Goal: Information Seeking & Learning: Learn about a topic

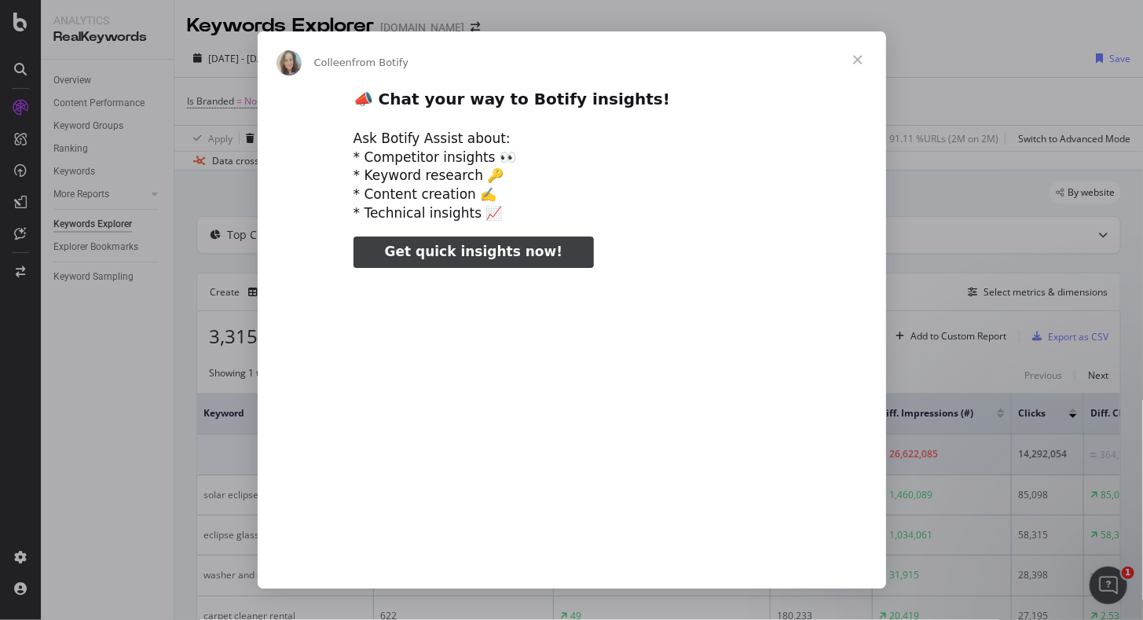
click at [857, 64] on span "Close" at bounding box center [858, 59] width 57 height 57
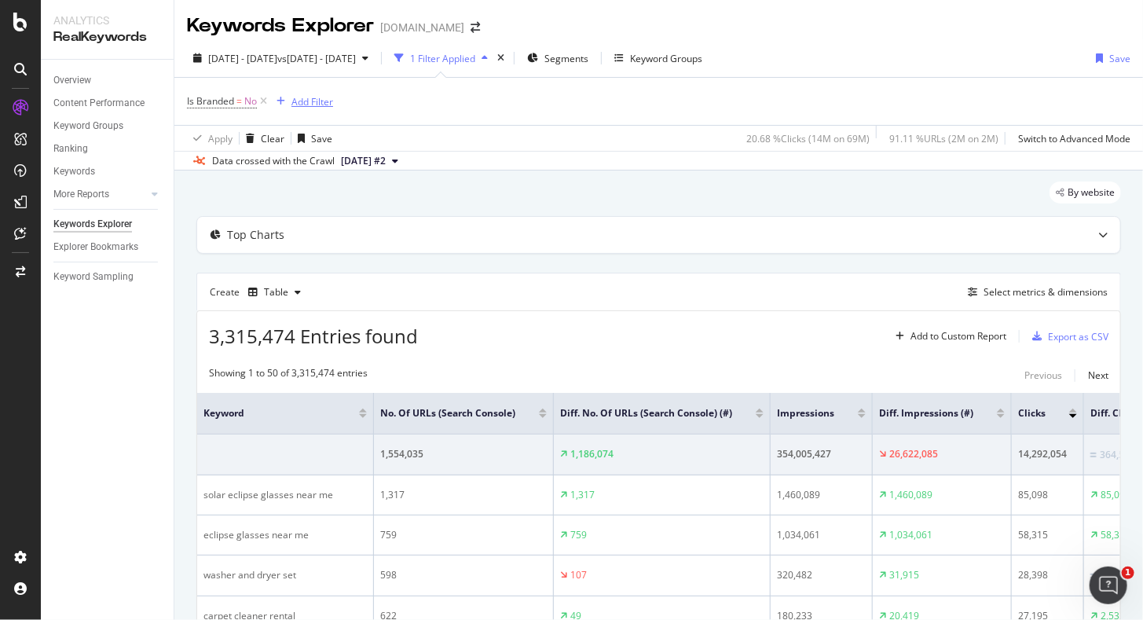
click at [302, 99] on div "Add Filter" at bounding box center [313, 101] width 42 height 13
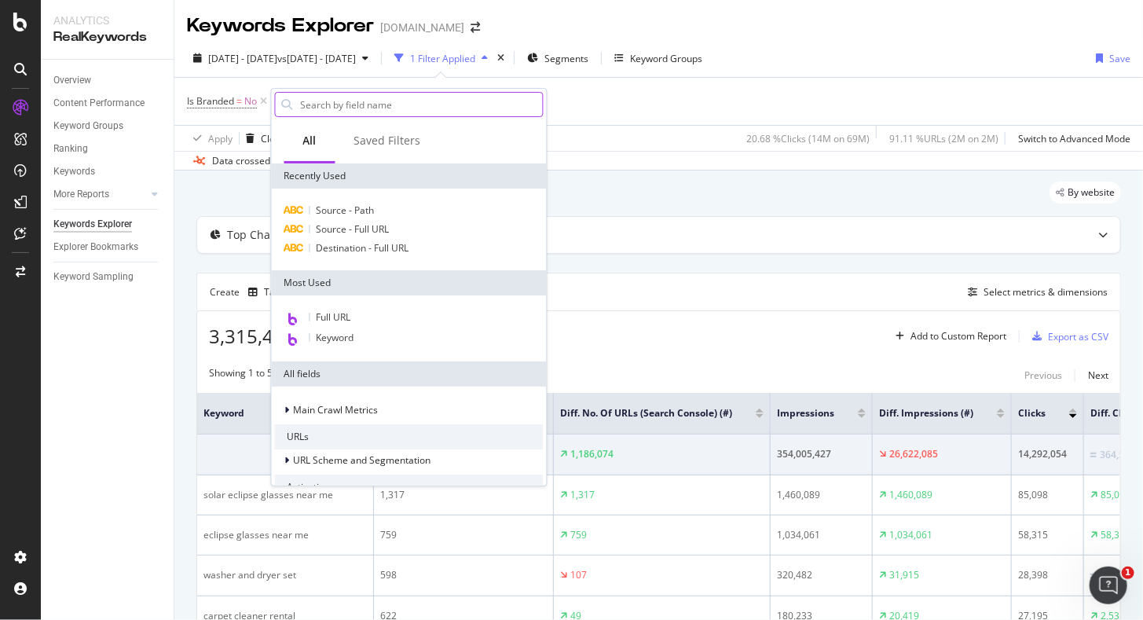
click at [347, 99] on input "text" at bounding box center [421, 105] width 244 height 24
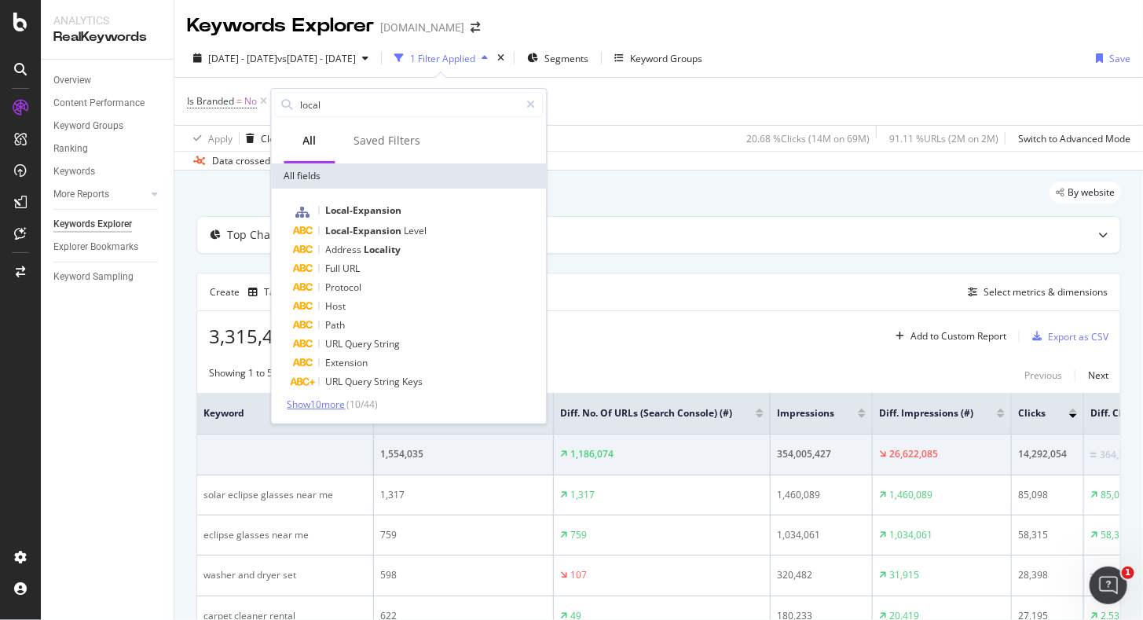
type input "local"
click at [317, 403] on span "Show 10 more" at bounding box center [317, 404] width 58 height 13
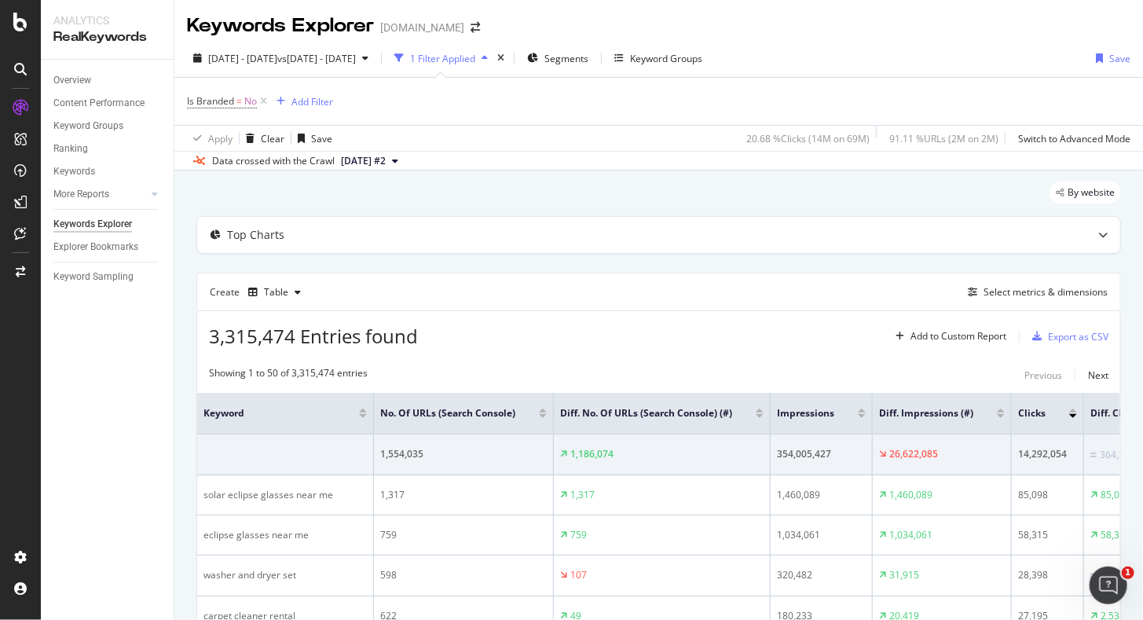
click at [750, 200] on div "By website" at bounding box center [658, 199] width 925 height 35
click at [312, 99] on div "Add Filter" at bounding box center [313, 101] width 42 height 13
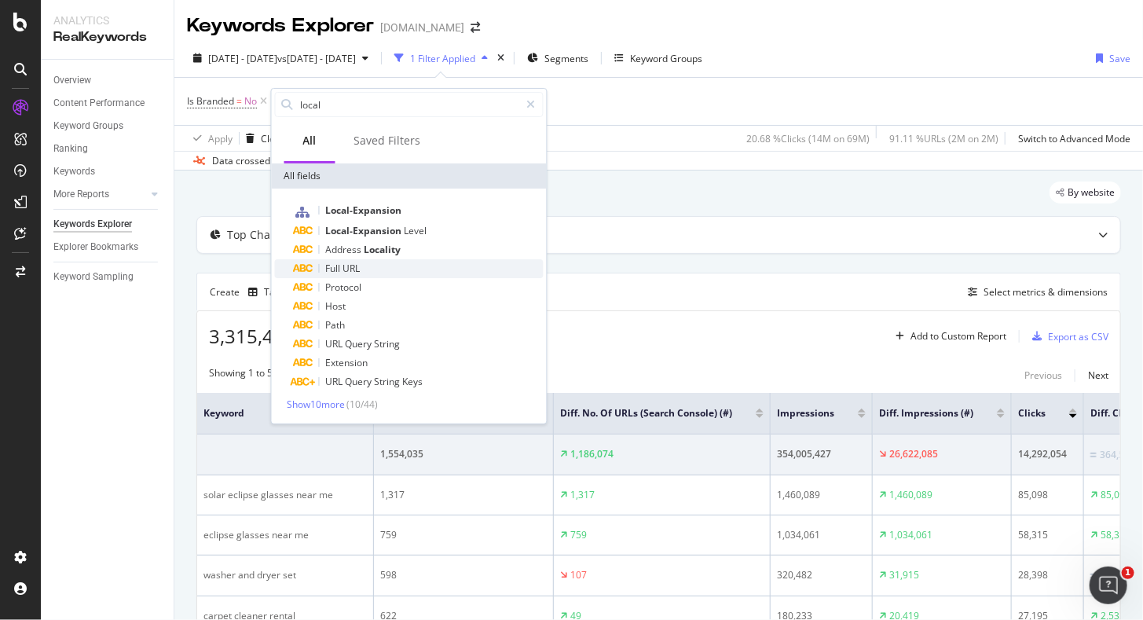
click at [381, 263] on div "Full URL" at bounding box center [419, 268] width 250 height 19
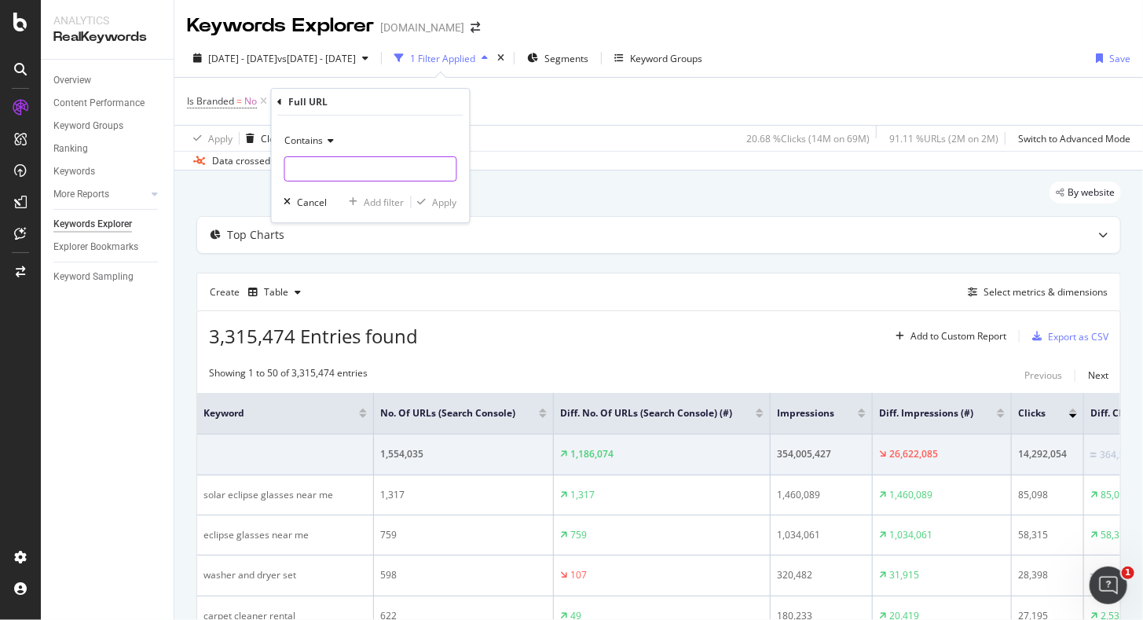
click at [335, 167] on input "text" at bounding box center [370, 168] width 171 height 25
type input "local"
click at [453, 200] on div "Apply" at bounding box center [445, 202] width 24 height 13
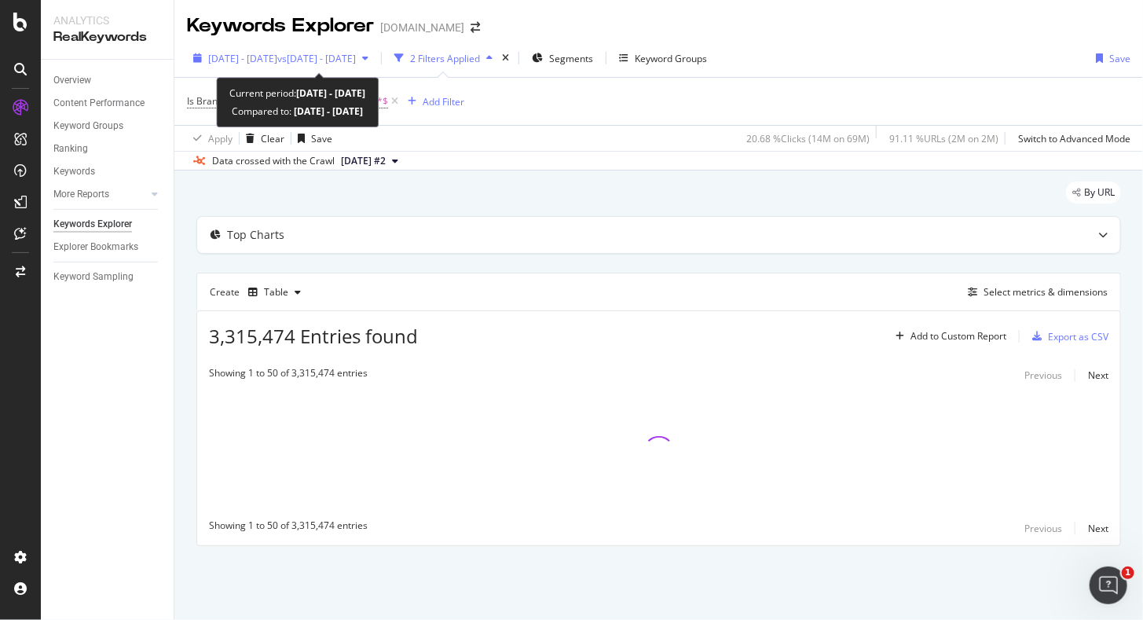
click at [356, 55] on span "vs [DATE] - [DATE]" at bounding box center [316, 58] width 79 height 13
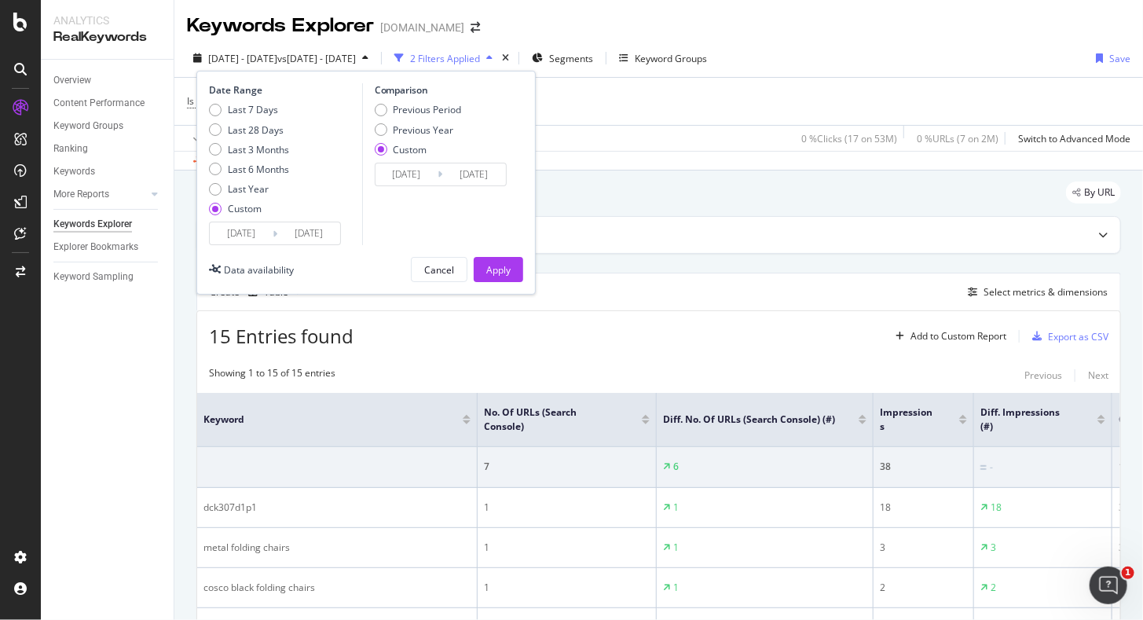
click at [602, 126] on div "Apply Clear Save 0 % Clicks ( 17 on 53M ) 0 % URLs ( 7 on 2M ) Switch to Advanc…" at bounding box center [658, 138] width 969 height 26
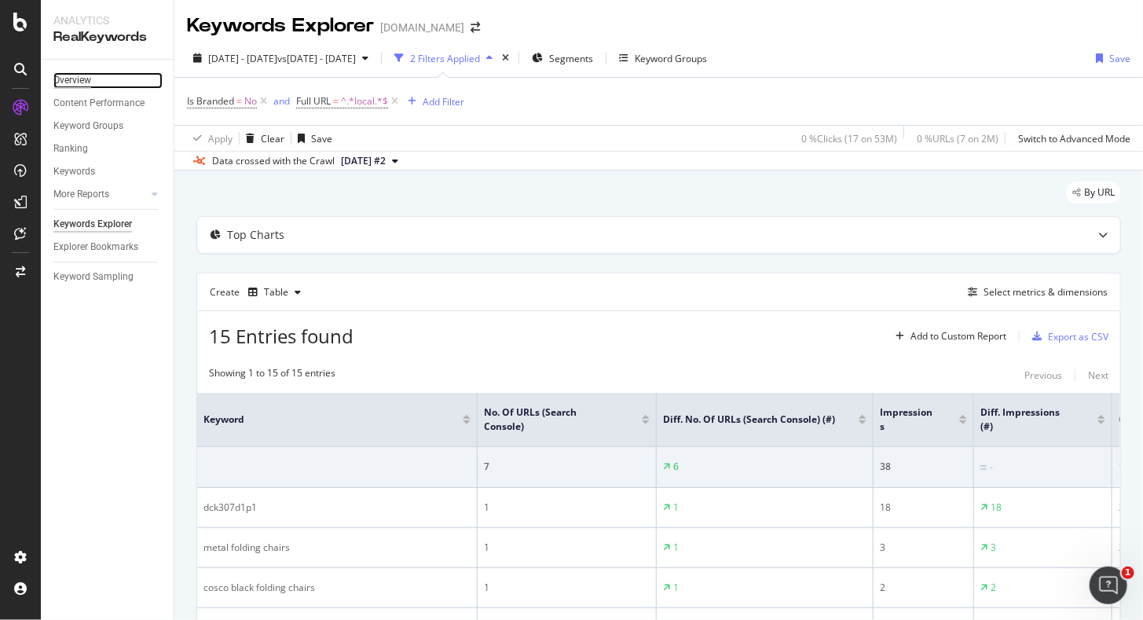
click at [83, 77] on div "Overview" at bounding box center [72, 80] width 38 height 17
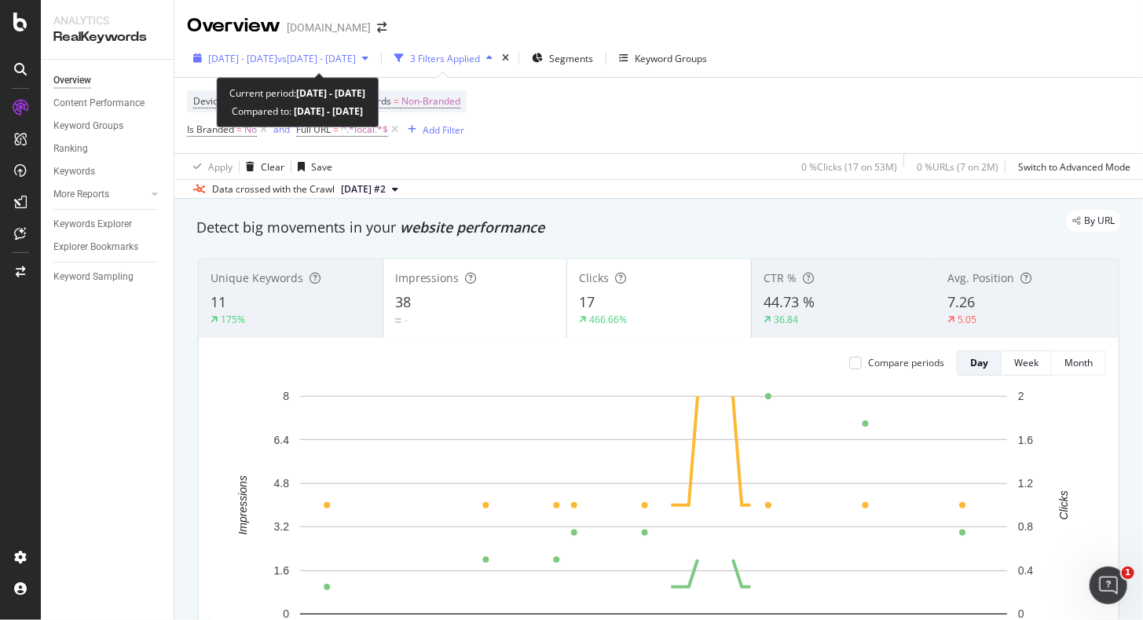
click at [356, 60] on span "vs [DATE] - [DATE]" at bounding box center [316, 58] width 79 height 13
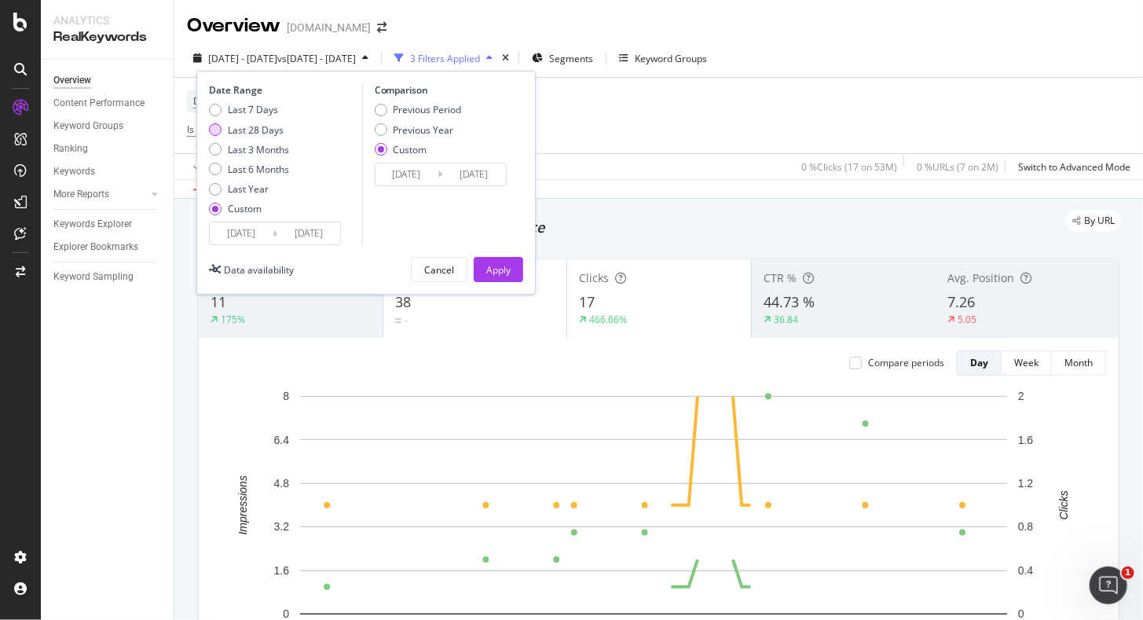
click at [211, 129] on div "Last 28 Days" at bounding box center [215, 129] width 13 height 13
type input "[DATE]"
click at [384, 126] on div "Previous Year" at bounding box center [381, 129] width 13 height 13
type input "[DATE]"
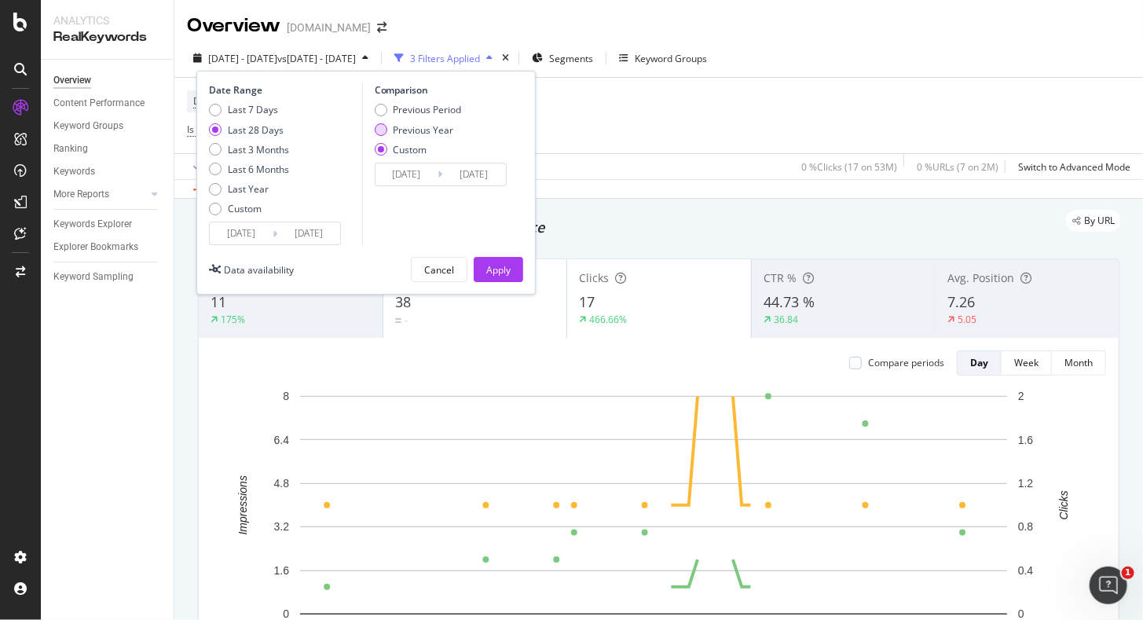
type input "[DATE]"
click at [485, 262] on button "Apply" at bounding box center [499, 269] width 50 height 25
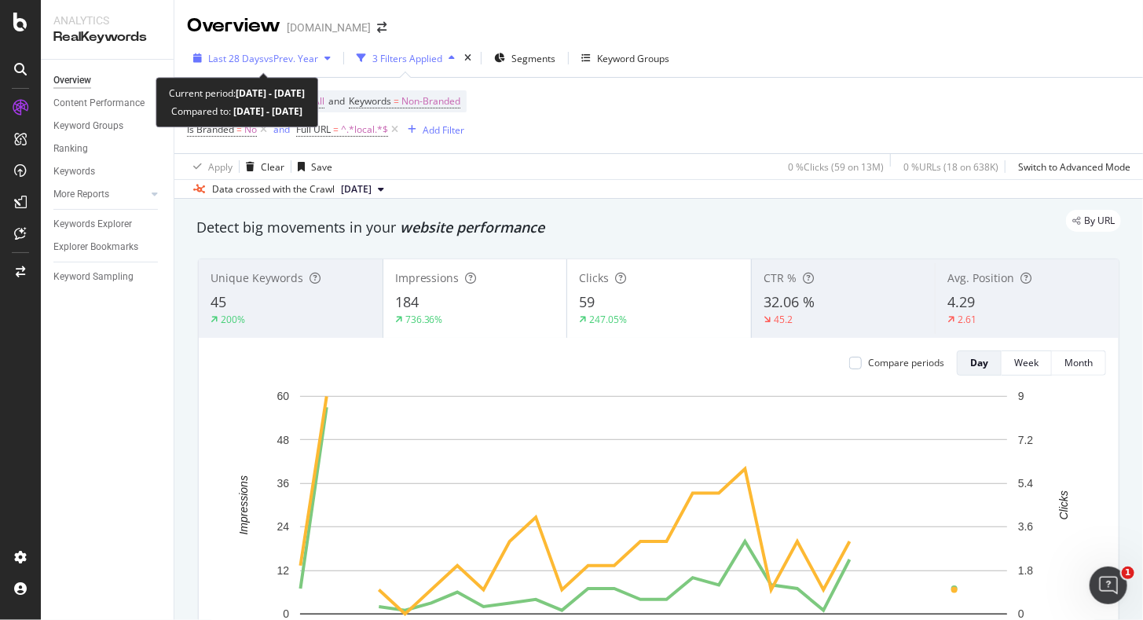
click at [299, 60] on span "vs Prev. Year" at bounding box center [291, 58] width 54 height 13
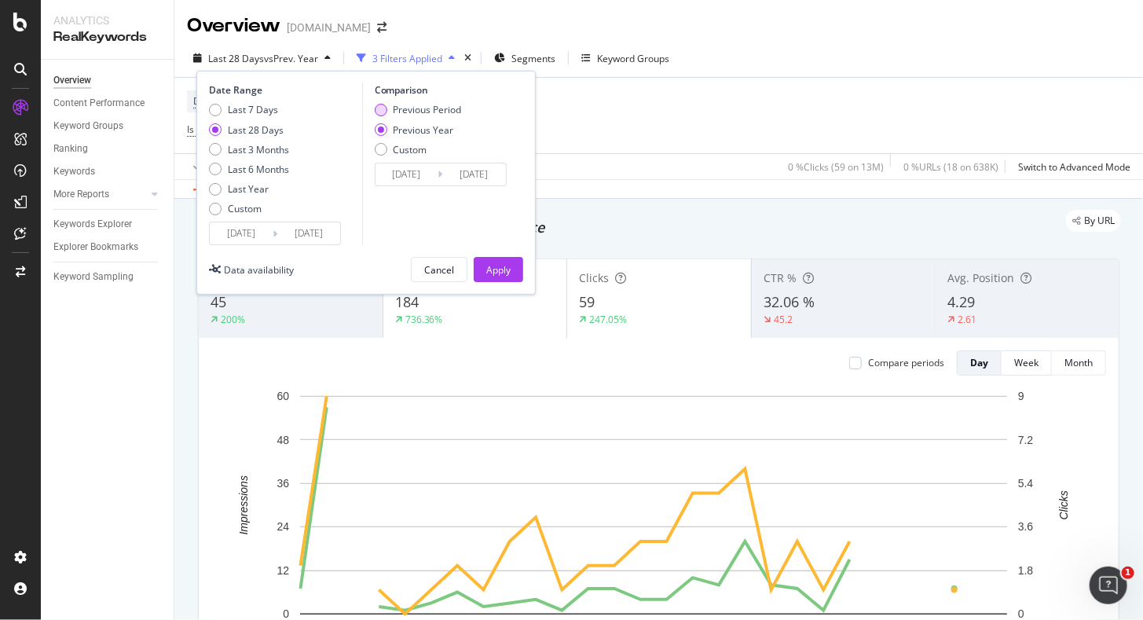
click at [395, 105] on div "Previous Period" at bounding box center [428, 109] width 68 height 13
type input "[DATE]"
click at [504, 267] on div "Apply" at bounding box center [498, 269] width 24 height 13
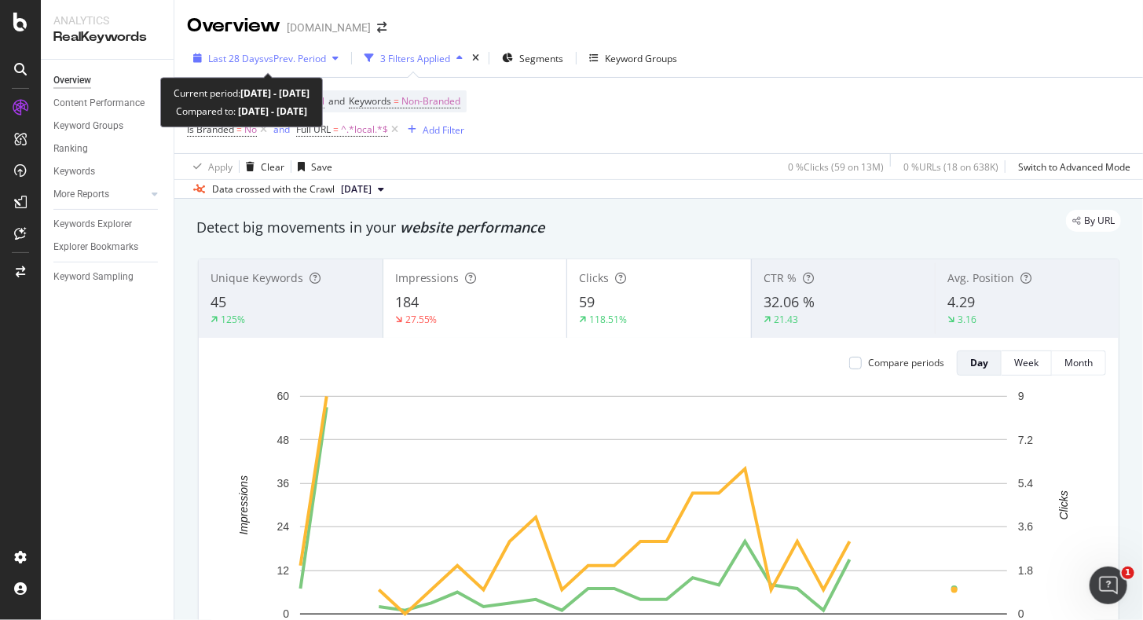
click at [295, 61] on span "vs Prev. Period" at bounding box center [295, 58] width 62 height 13
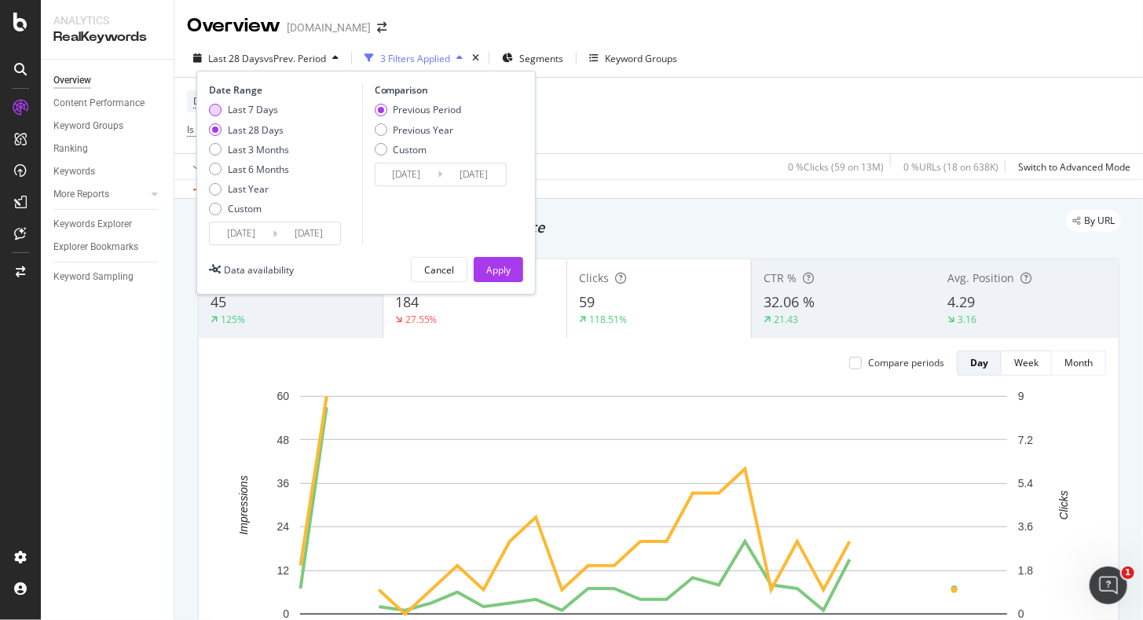
click at [223, 108] on div "Last 7 Days" at bounding box center [249, 109] width 80 height 13
type input "[DATE]"
click at [494, 270] on div "Apply" at bounding box center [498, 269] width 24 height 13
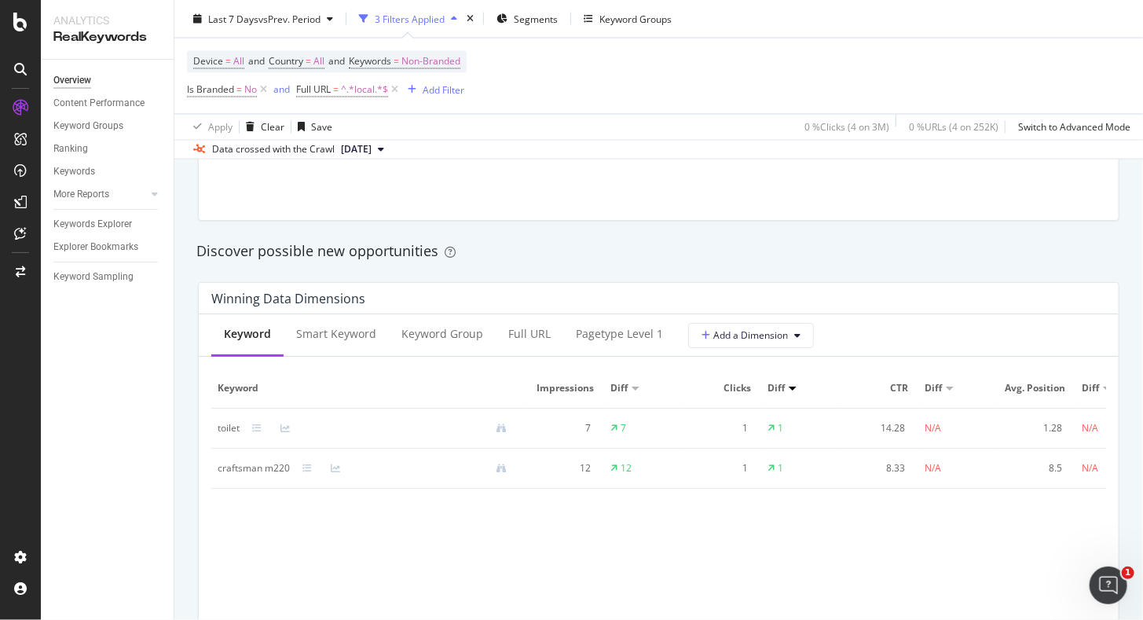
scroll to position [1414, 0]
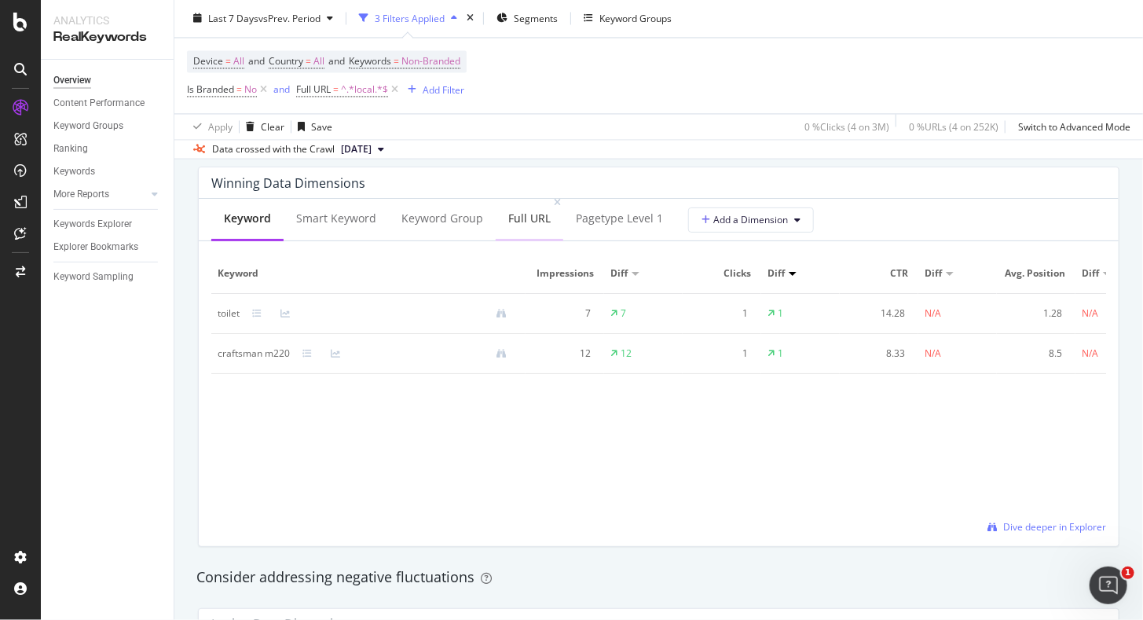
click at [523, 230] on div "Full URL" at bounding box center [530, 219] width 68 height 43
click at [391, 148] on button "[DATE]" at bounding box center [363, 150] width 56 height 19
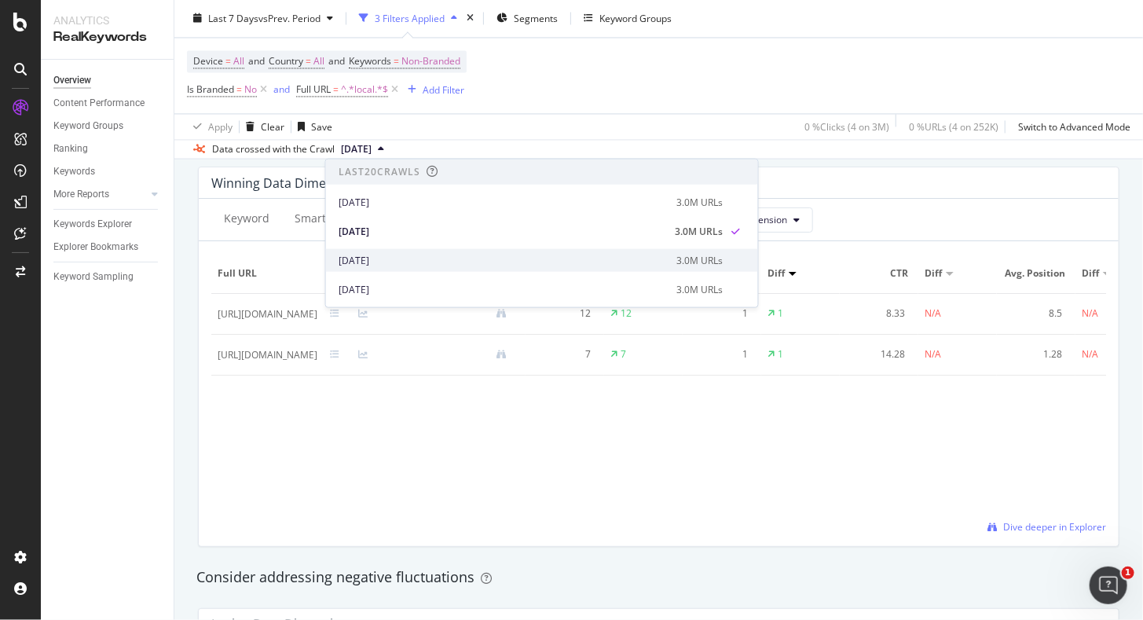
click at [407, 262] on div "[DATE]" at bounding box center [503, 260] width 329 height 14
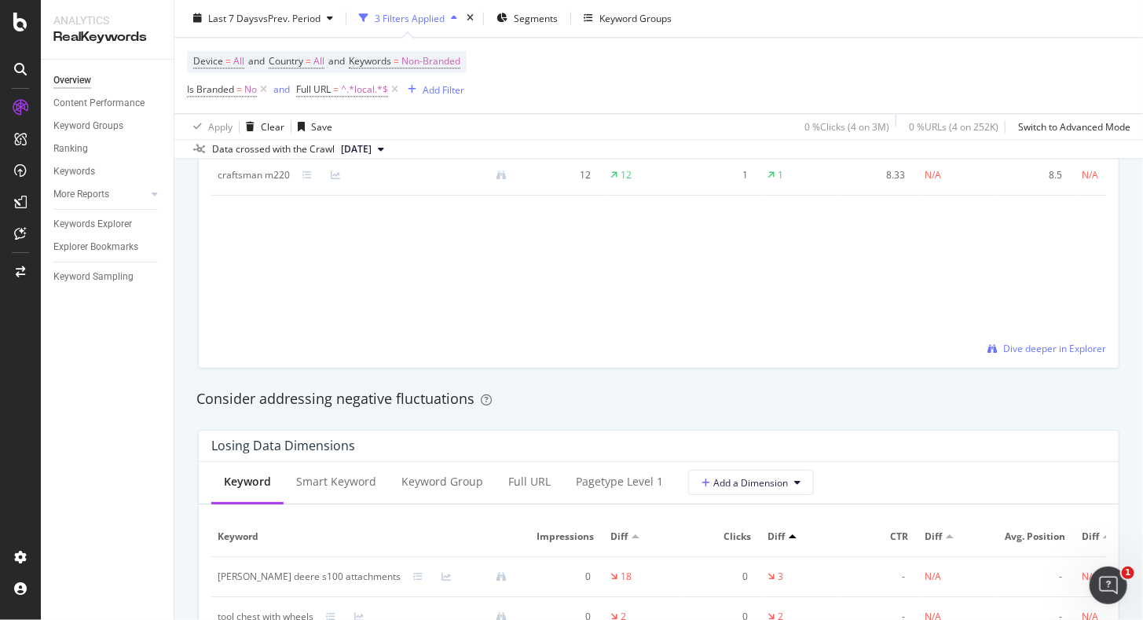
scroll to position [1572, 0]
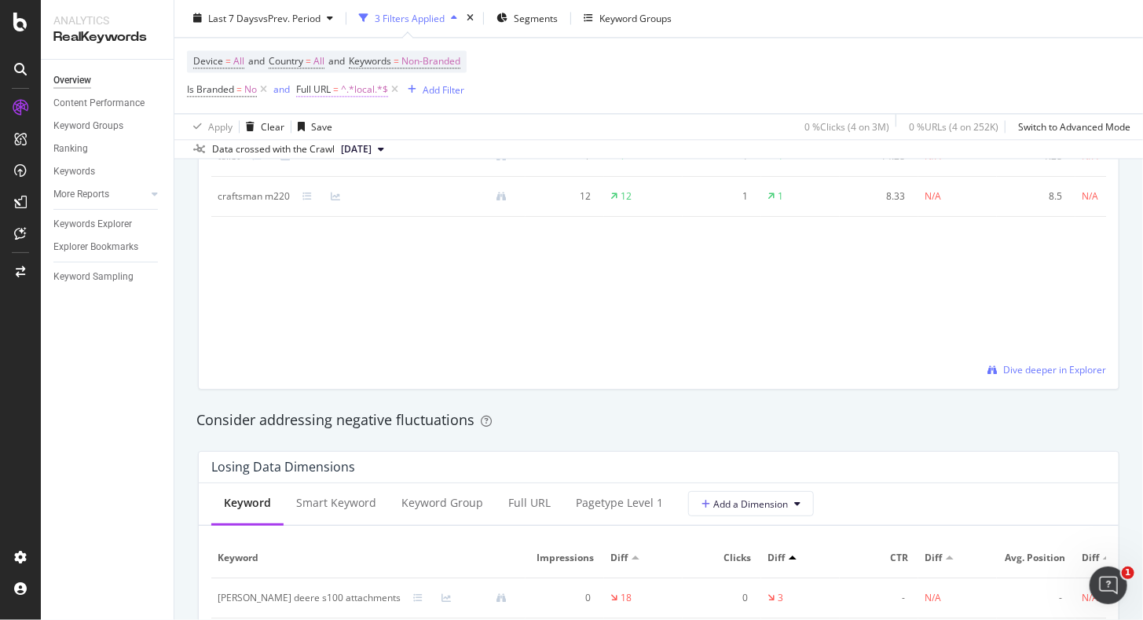
click at [357, 88] on span "^.*local.*$" at bounding box center [364, 90] width 47 height 22
click at [362, 147] on input "local" at bounding box center [385, 154] width 149 height 25
type input "store"
click at [458, 186] on div "button" at bounding box center [448, 187] width 21 height 9
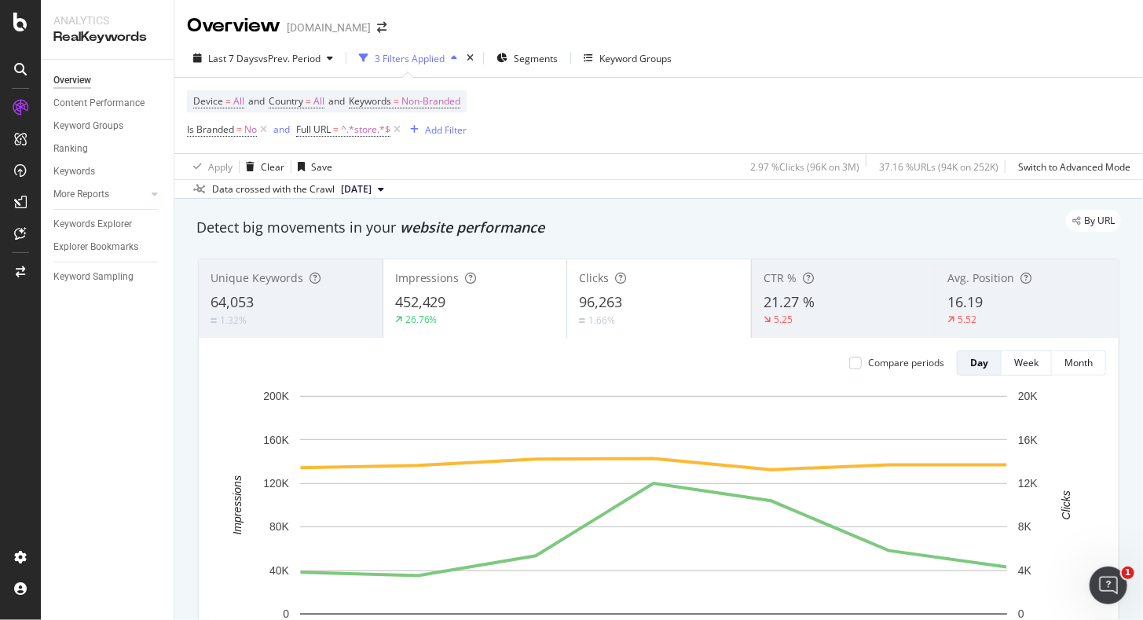
click at [372, 191] on span "[DATE]" at bounding box center [356, 189] width 31 height 14
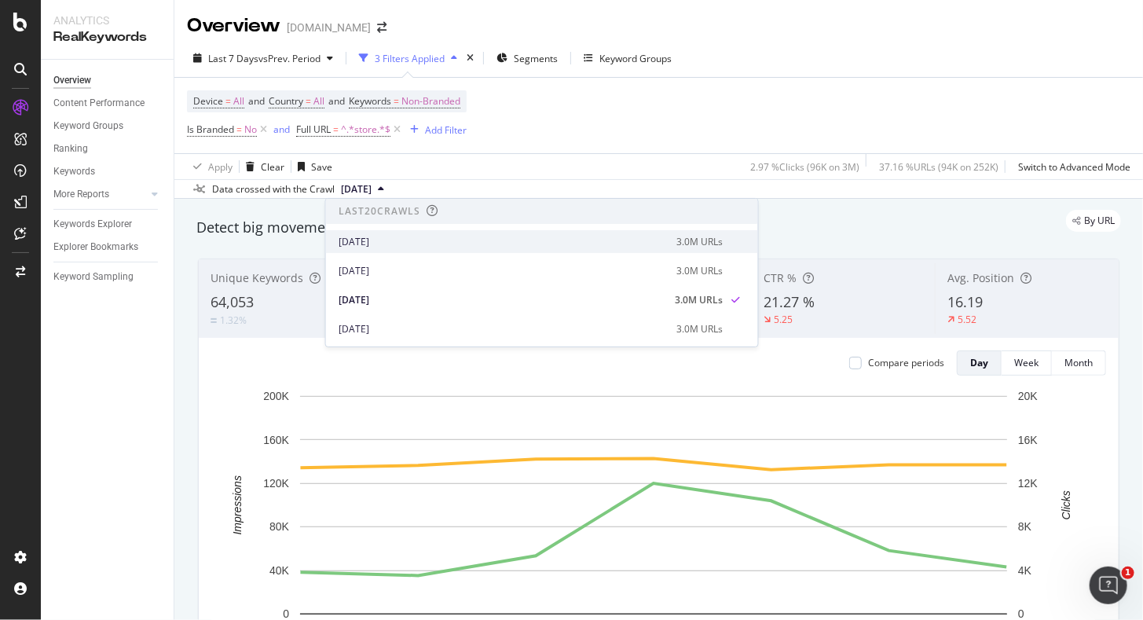
click at [391, 250] on div "[DATE] 3.0M URLs" at bounding box center [542, 241] width 432 height 23
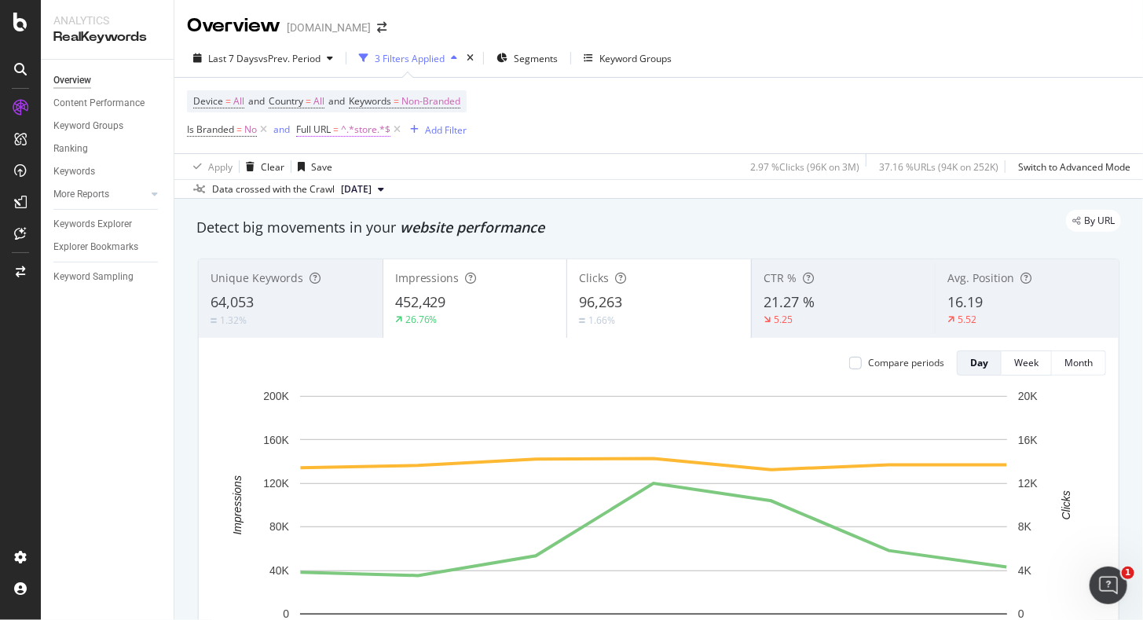
click at [350, 127] on span "^.*store.*$" at bounding box center [366, 130] width 50 height 22
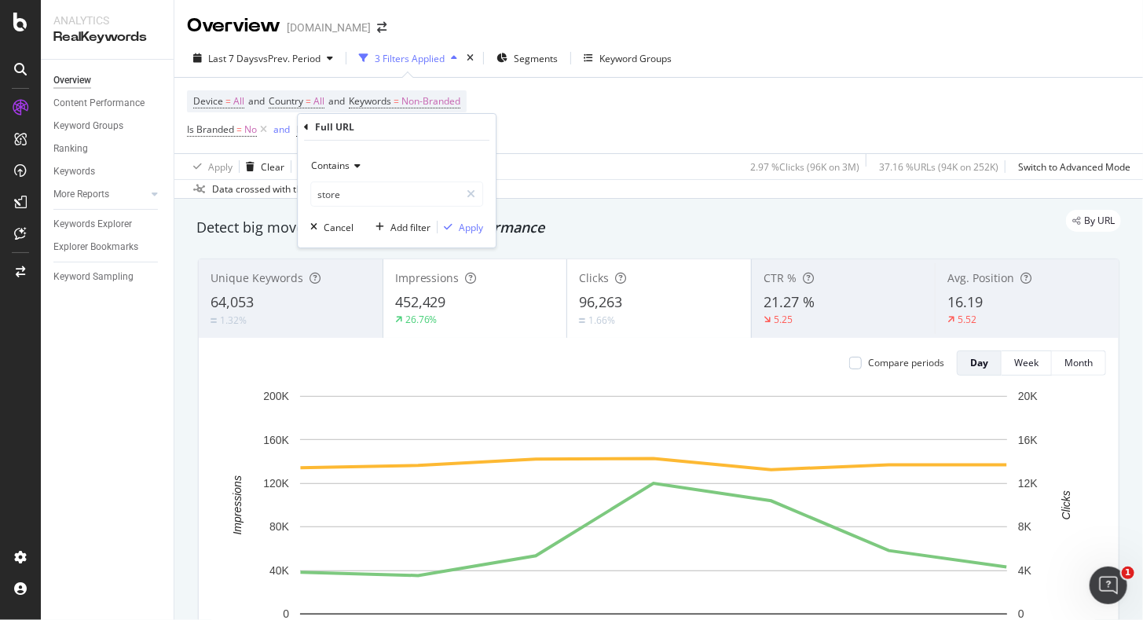
click at [355, 163] on icon at bounding box center [355, 165] width 11 height 9
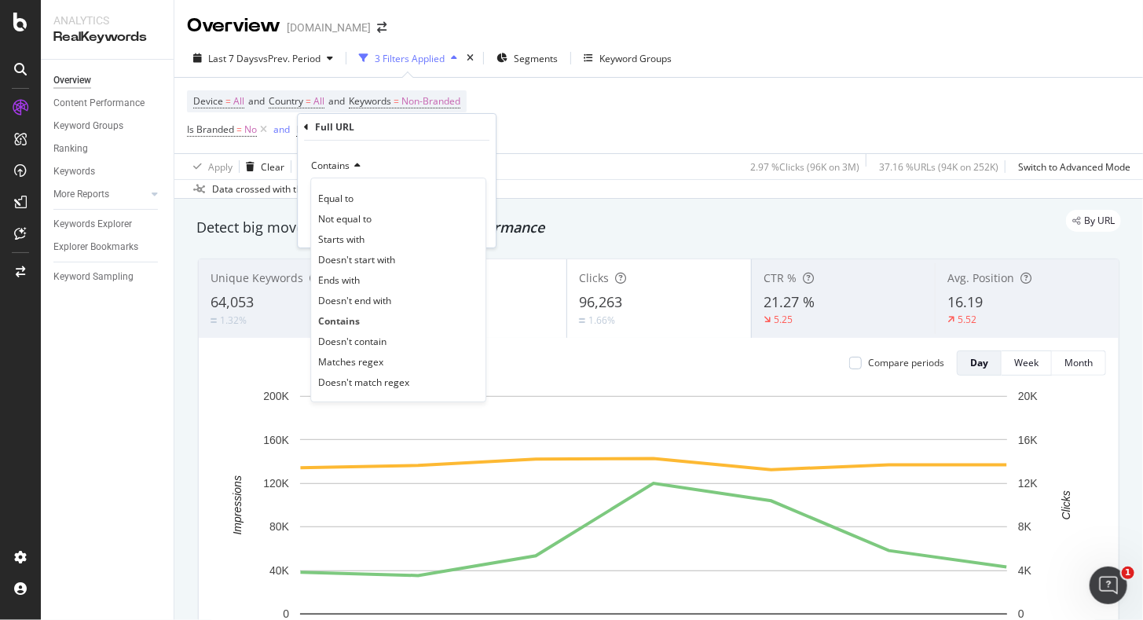
click at [576, 117] on div "Device = All and Country = All and Keywords = Non-Branded Is Branded = No and F…" at bounding box center [659, 115] width 944 height 75
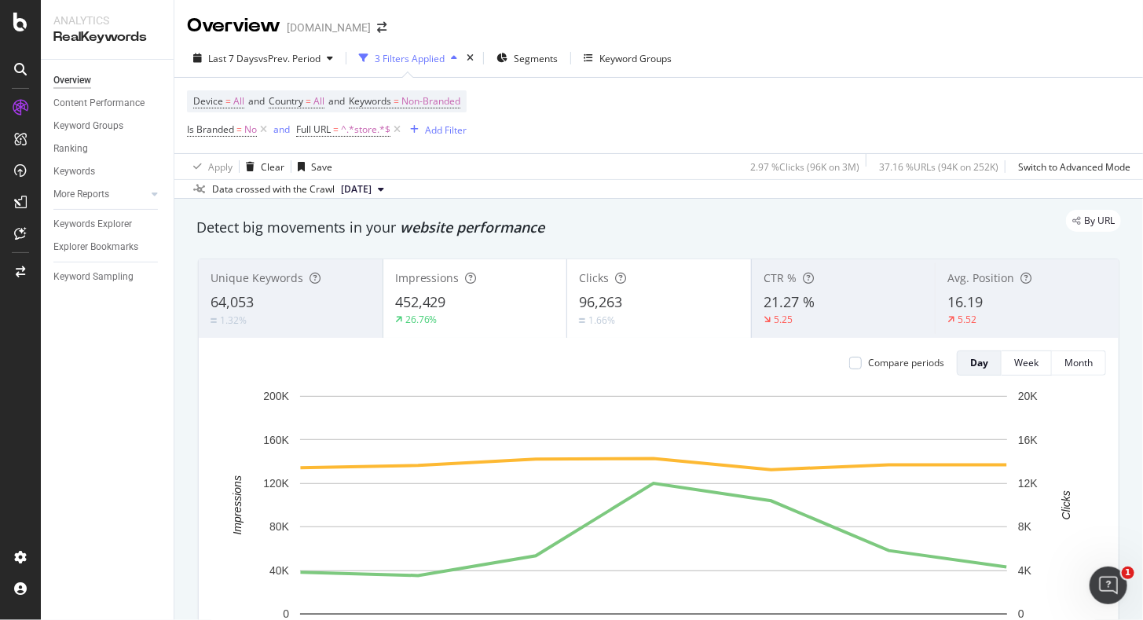
click at [372, 188] on span "[DATE]" at bounding box center [356, 189] width 31 height 14
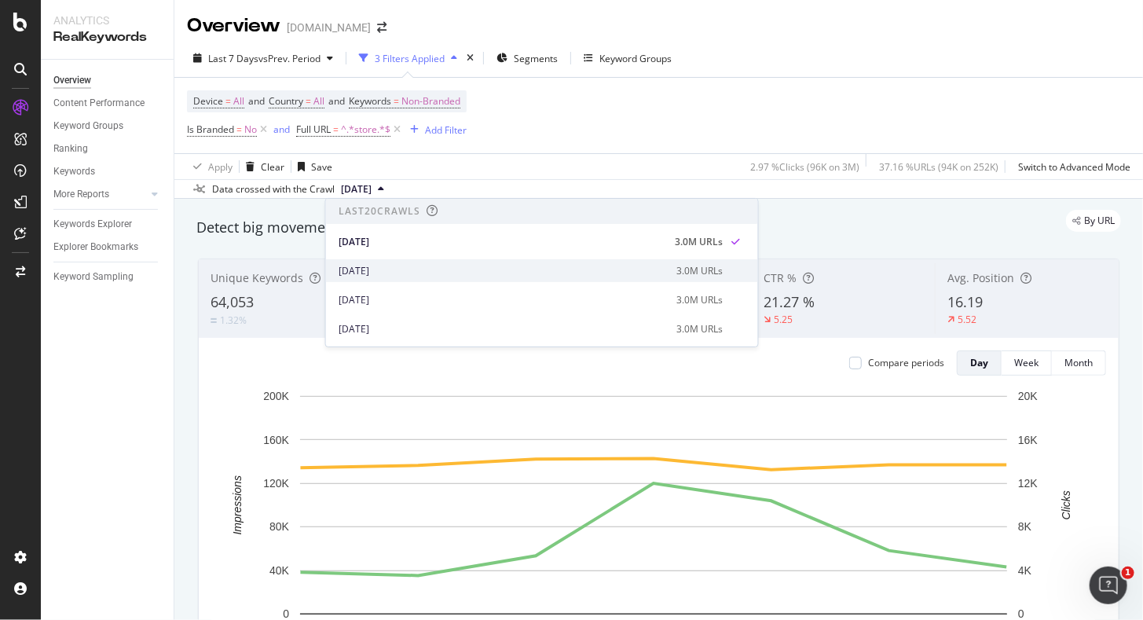
click at [391, 275] on div "[DATE]" at bounding box center [503, 271] width 329 height 14
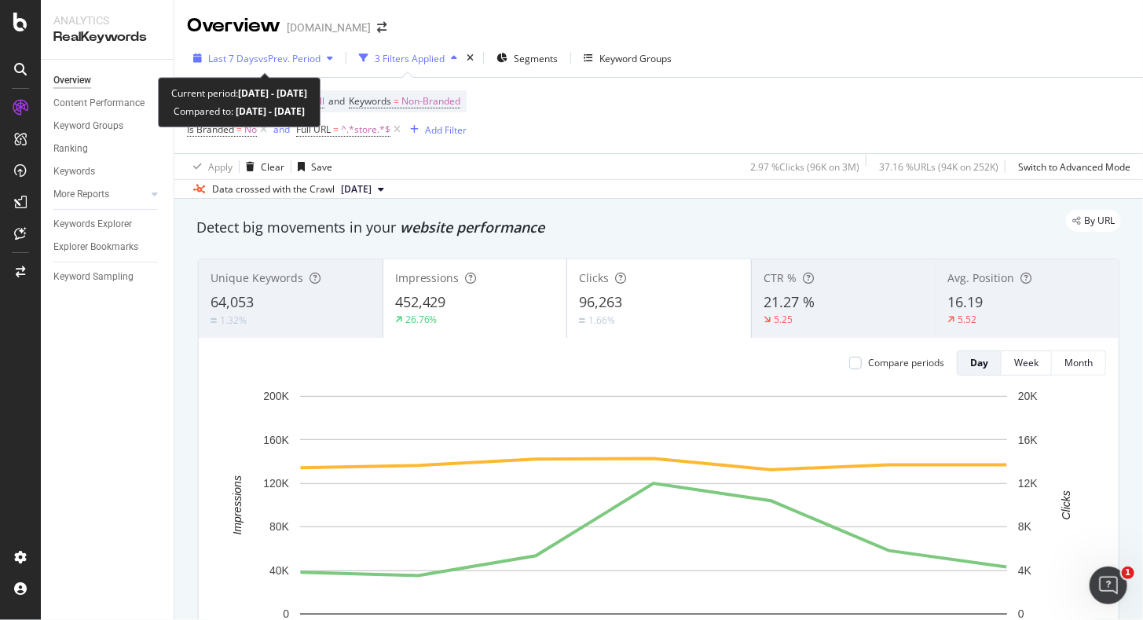
click at [275, 61] on span "vs Prev. Period" at bounding box center [290, 58] width 62 height 13
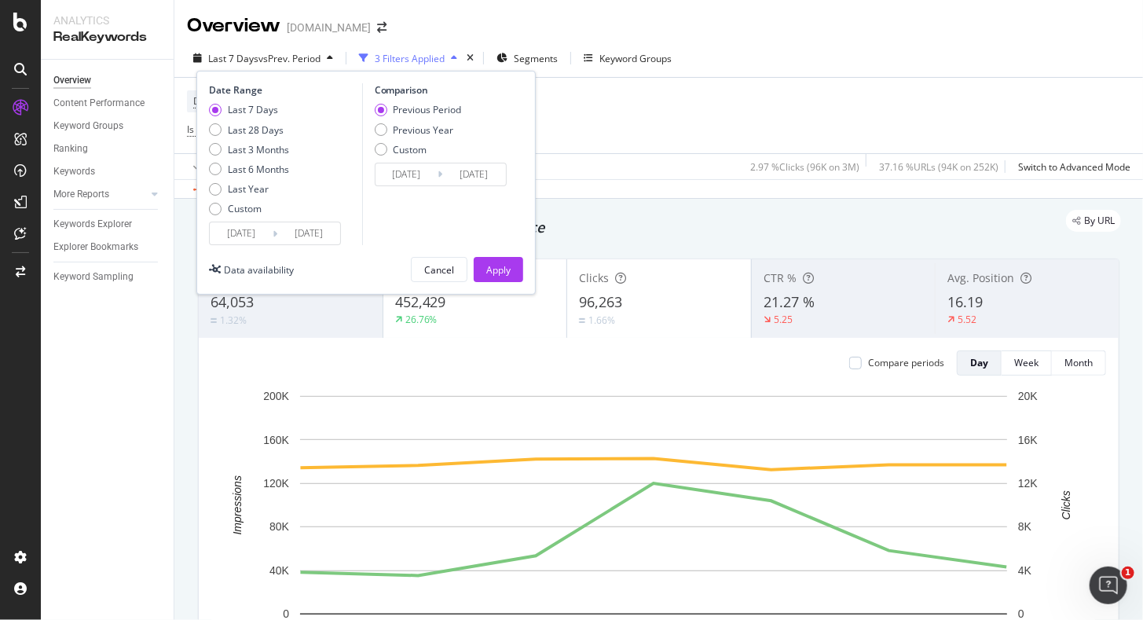
click at [705, 135] on div "Device = All and Country = All and Keywords = Non-Branded Is Branded = No and F…" at bounding box center [659, 115] width 944 height 75
